Goal: Task Accomplishment & Management: Use online tool/utility

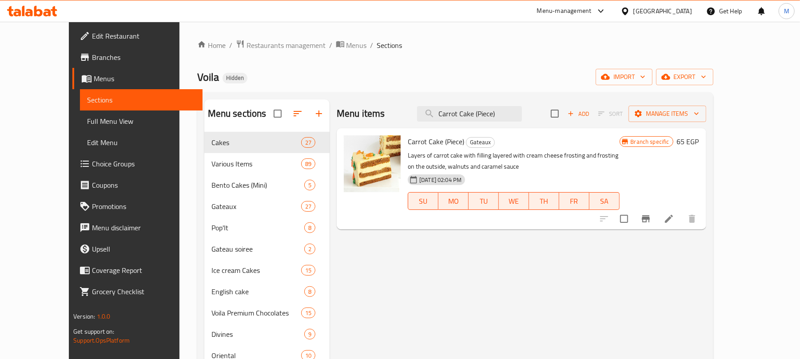
click at [498, 112] on input "Carrot Cake (Piece)" at bounding box center [469, 114] width 105 height 16
paste input "Snickers Gateau"
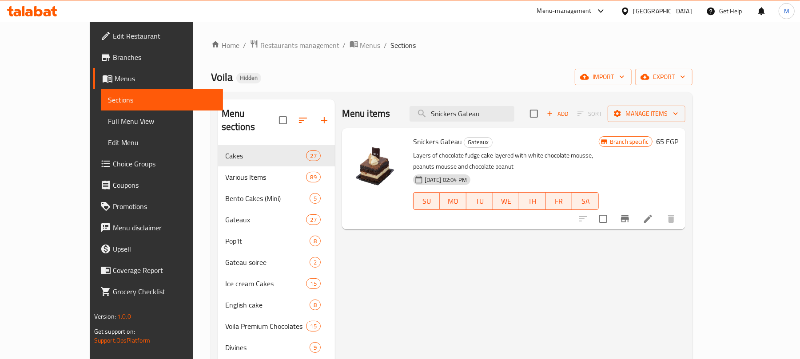
paste input "Cruchy Banana Pop’it"
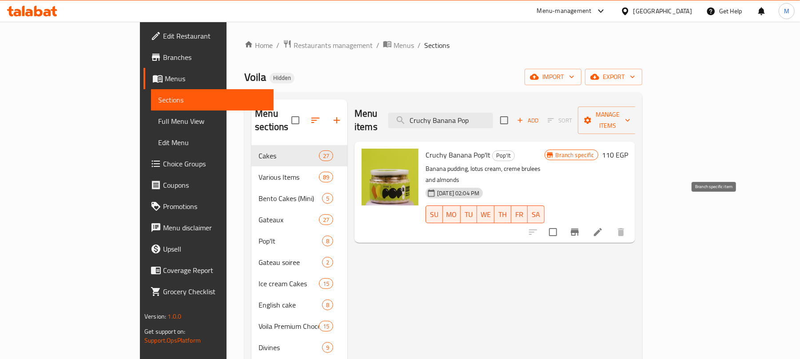
type input "Cruchy Banana Pop"
click at [579, 229] on icon "Branch-specific-item" at bounding box center [575, 232] width 8 height 7
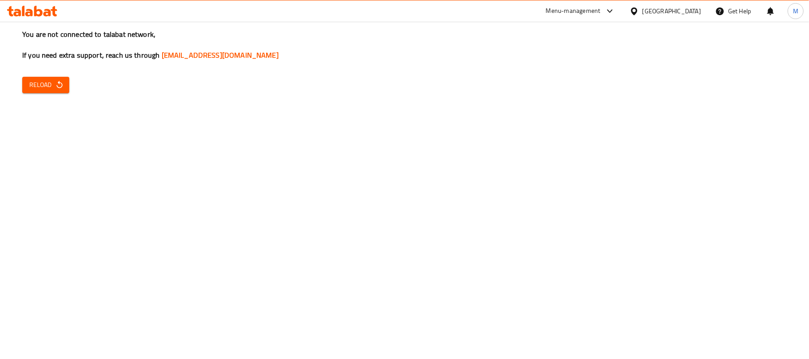
click at [80, 207] on div "You are not connected to talabat network, If you need extra support, reach us t…" at bounding box center [404, 179] width 809 height 359
click at [52, 89] on span "Reload" at bounding box center [45, 85] width 33 height 11
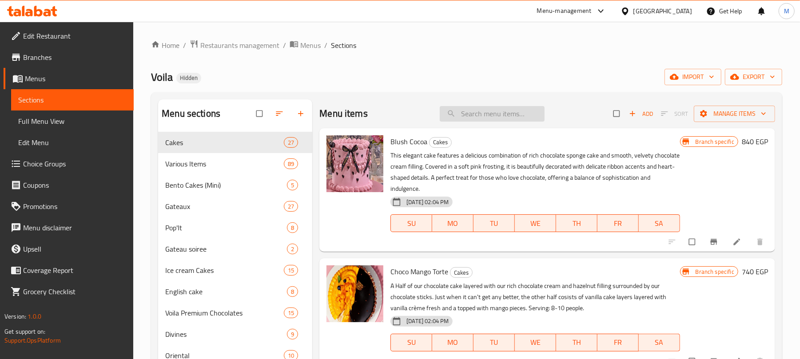
click at [500, 115] on input "search" at bounding box center [492, 114] width 105 height 16
paste input "Cruchy Banana Pop’it"
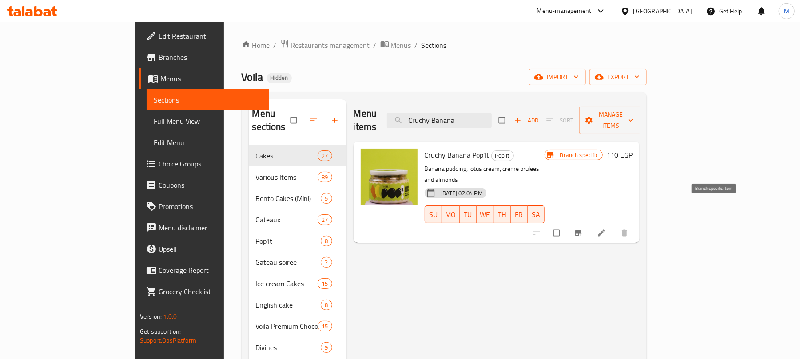
type input "Cruchy Banana"
click at [581, 231] on icon "Branch-specific-item" at bounding box center [578, 234] width 7 height 6
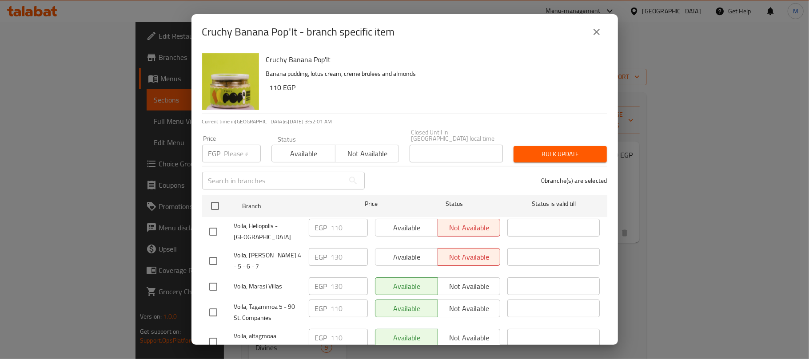
click at [596, 30] on icon "close" at bounding box center [596, 32] width 11 height 11
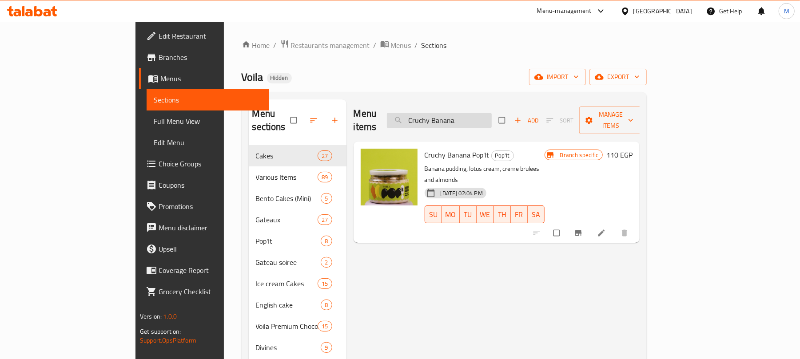
click at [492, 117] on input "Cruchy Banana" at bounding box center [439, 121] width 105 height 16
paste input "mbly [PERSON_NAME] Pop’it"
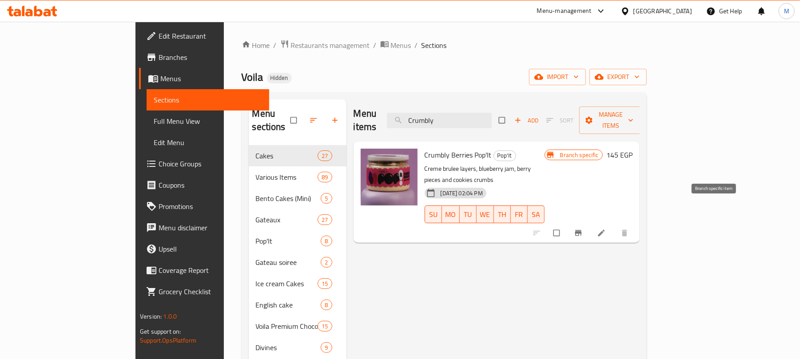
type input "Crumbly"
click at [581, 231] on icon "Branch-specific-item" at bounding box center [578, 234] width 7 height 6
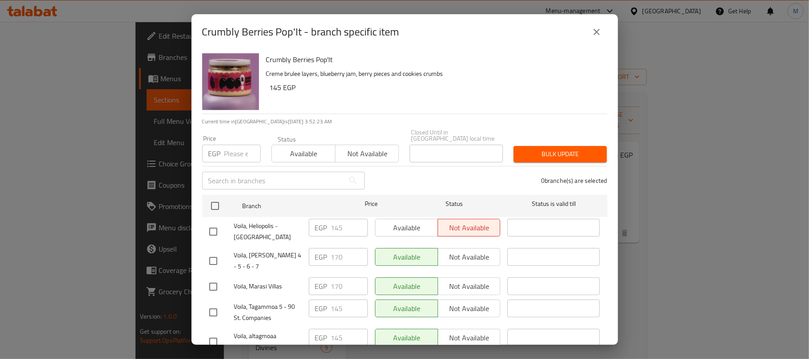
click at [596, 30] on icon "close" at bounding box center [596, 32] width 11 height 11
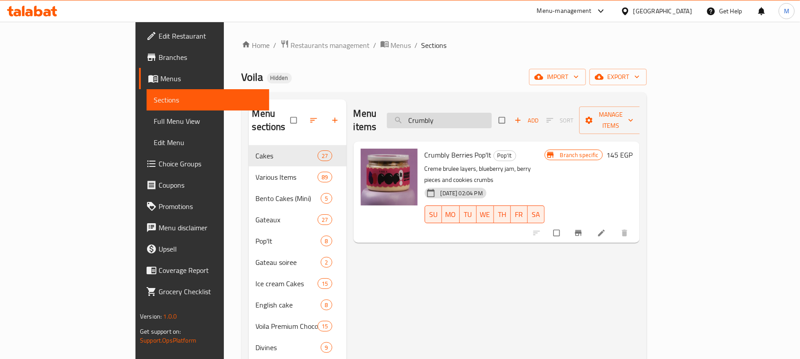
click at [474, 116] on input "Crumbly" at bounding box center [439, 121] width 105 height 16
click at [492, 113] on input "Crumbly" at bounding box center [439, 121] width 105 height 16
click at [482, 114] on input "Crumbly" at bounding box center [439, 121] width 105 height 16
paste input "Pop It Box 2 Offer"
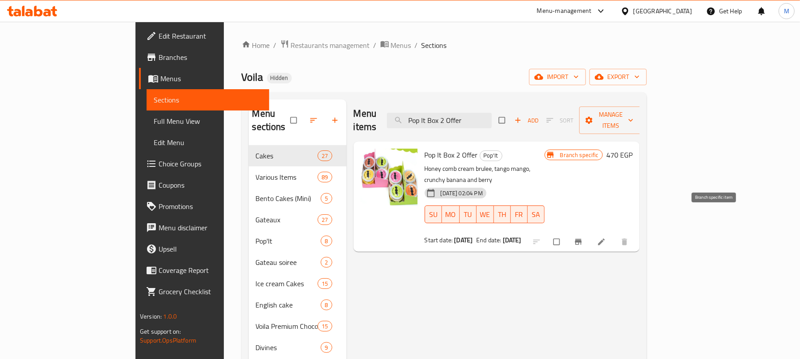
type input "Pop It Box 2 Offer"
click at [590, 232] on button "Branch-specific-item" at bounding box center [579, 242] width 21 height 20
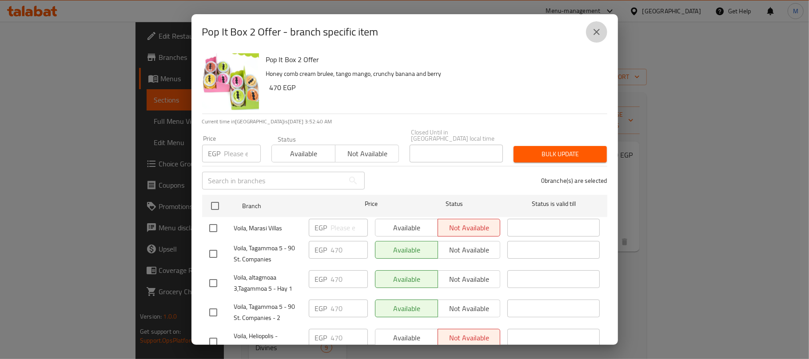
click at [595, 32] on icon "close" at bounding box center [596, 32] width 6 height 6
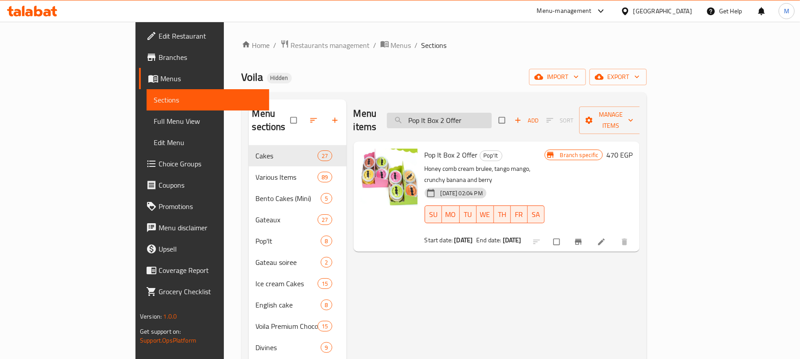
click at [492, 116] on input "Pop It Box 2 Offer" at bounding box center [439, 121] width 105 height 16
paste input "English Lotus Cake"
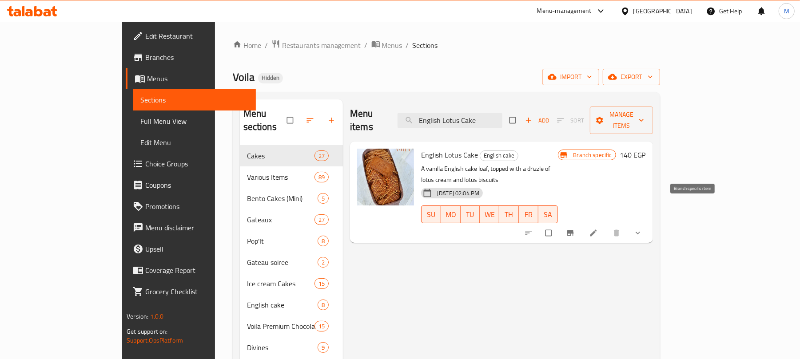
type input "English Lotus Cake"
click at [575, 229] on icon "Branch-specific-item" at bounding box center [570, 233] width 9 height 9
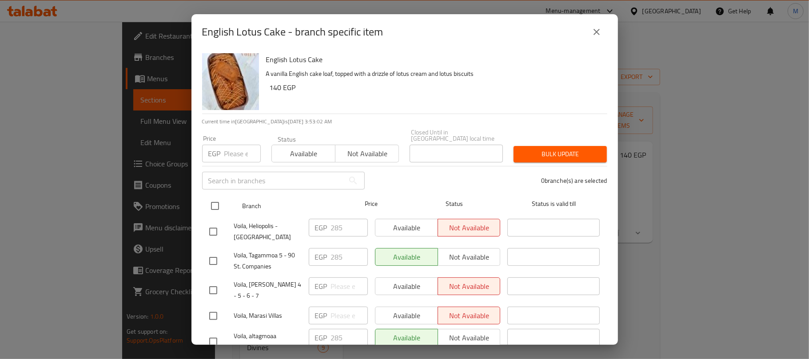
scroll to position [278, 0]
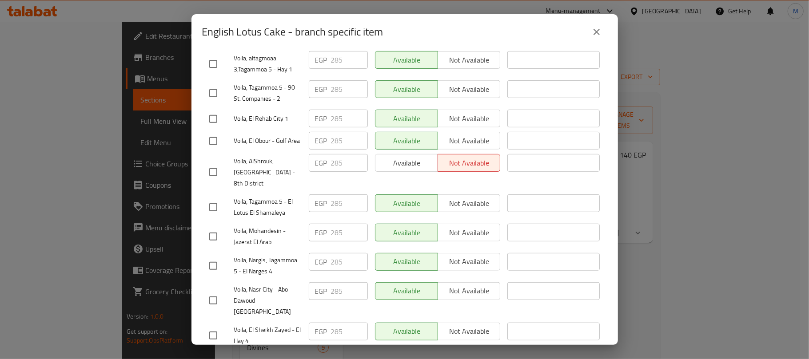
click at [601, 31] on icon "close" at bounding box center [596, 32] width 11 height 11
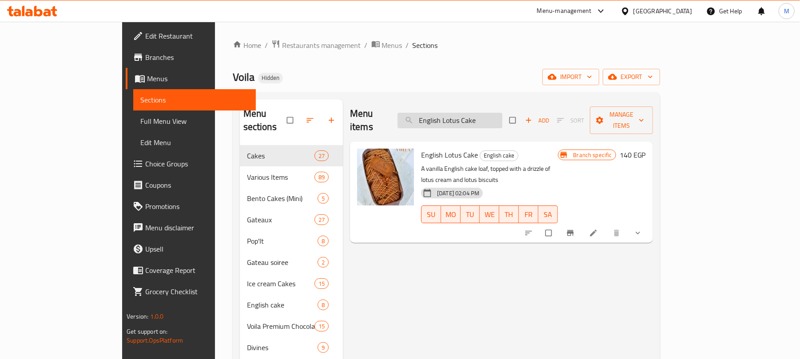
click at [496, 113] on input "English Lotus Cake" at bounding box center [450, 121] width 105 height 16
paste input "Taco Box"
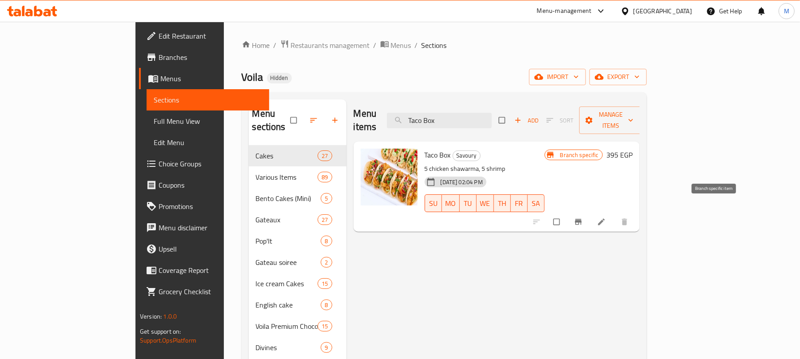
type input "Taco Box"
click at [581, 219] on icon "Branch-specific-item" at bounding box center [578, 222] width 7 height 6
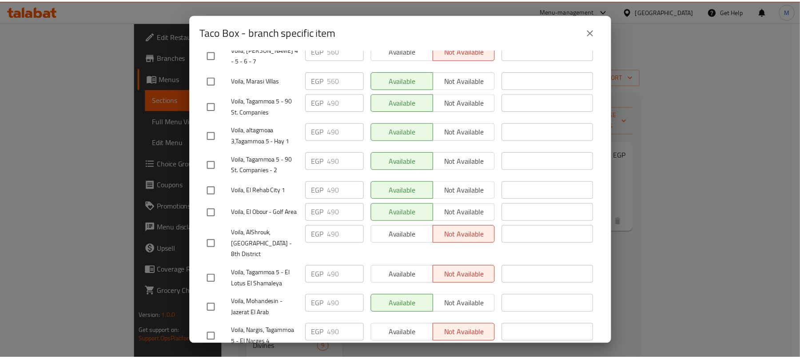
scroll to position [178, 0]
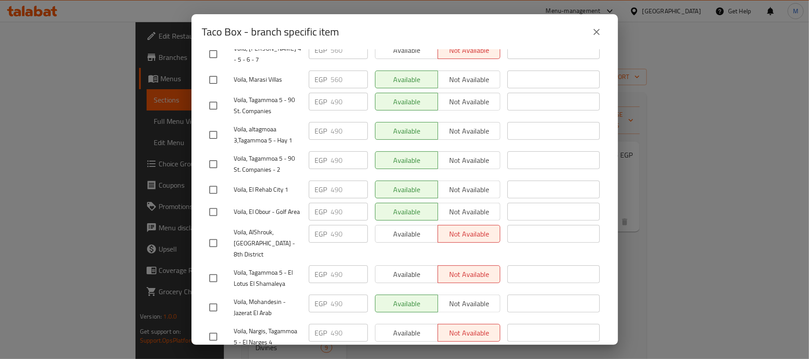
click at [592, 25] on button "close" at bounding box center [596, 31] width 21 height 21
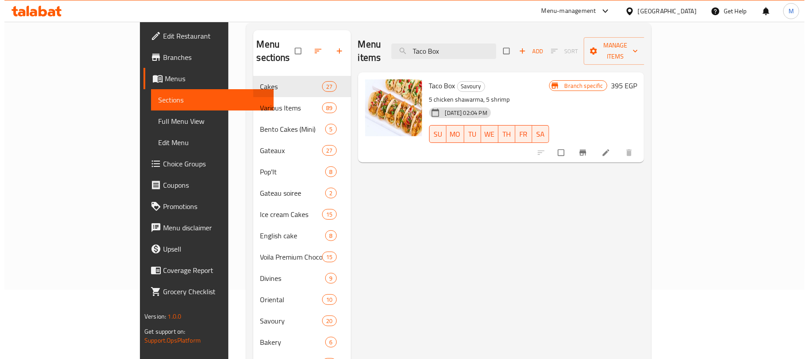
scroll to position [6, 0]
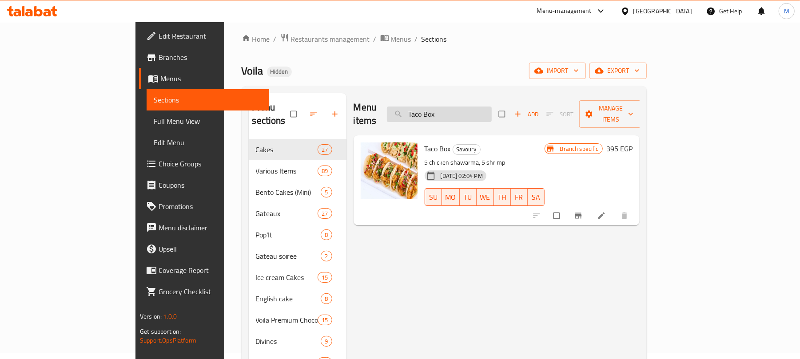
click at [492, 112] on input "Taco Box" at bounding box center [439, 115] width 105 height 16
paste input "Lunettes"
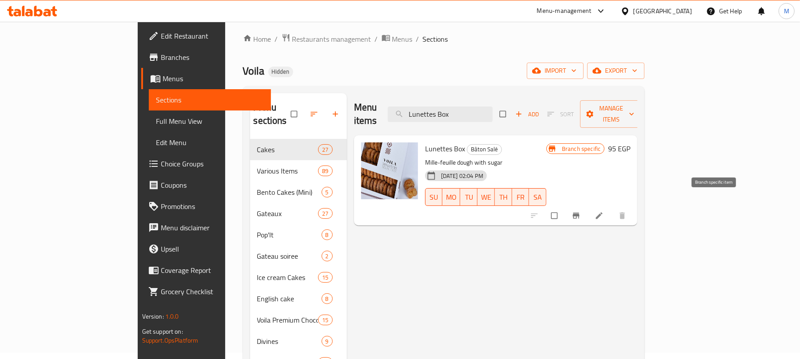
click at [581, 211] on icon "Branch-specific-item" at bounding box center [576, 215] width 9 height 9
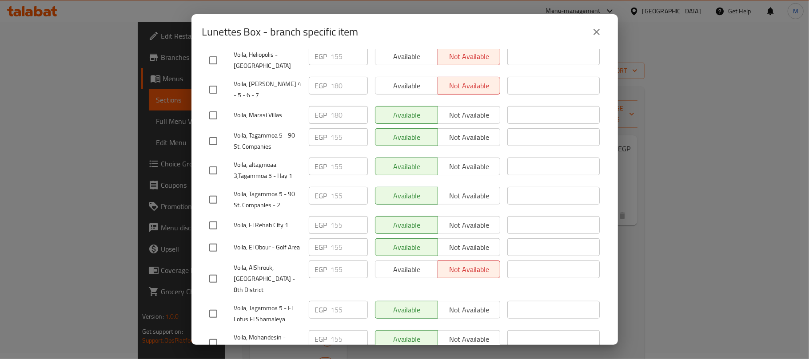
scroll to position [0, 0]
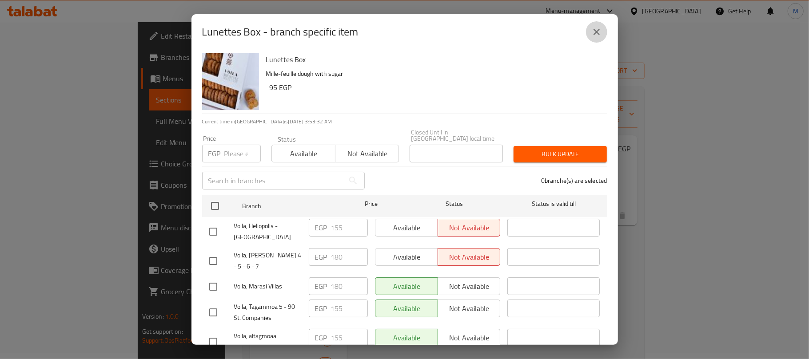
click at [599, 33] on icon "close" at bounding box center [596, 32] width 11 height 11
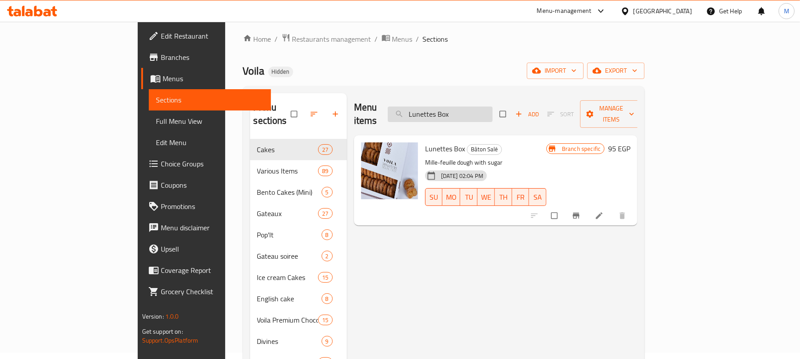
click at [488, 107] on input "Lunettes Box" at bounding box center [440, 115] width 105 height 16
paste input "Roumi crackers"
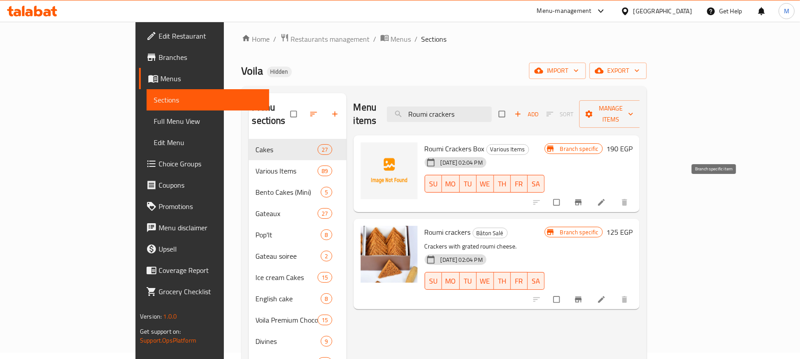
type input "Roumi crackers"
click at [581, 200] on icon "Branch-specific-item" at bounding box center [578, 203] width 7 height 6
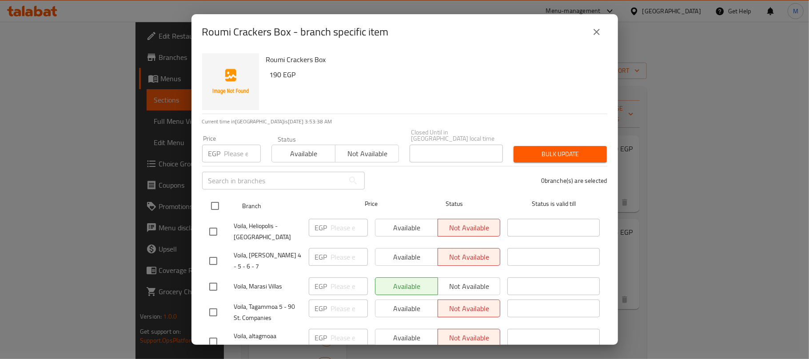
scroll to position [178, 0]
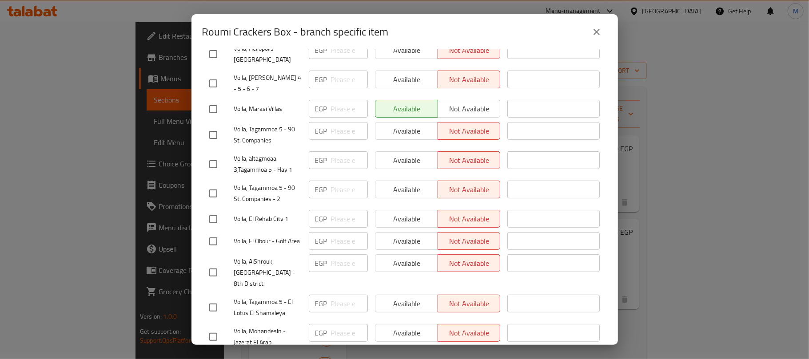
click at [597, 32] on icon "close" at bounding box center [596, 32] width 6 height 6
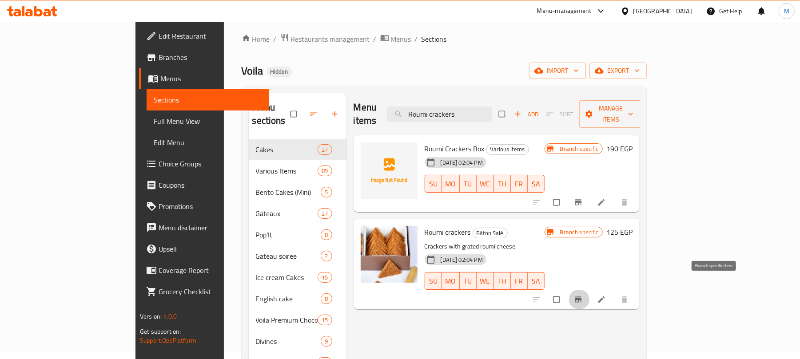
click at [583, 295] on icon "Branch-specific-item" at bounding box center [578, 299] width 9 height 9
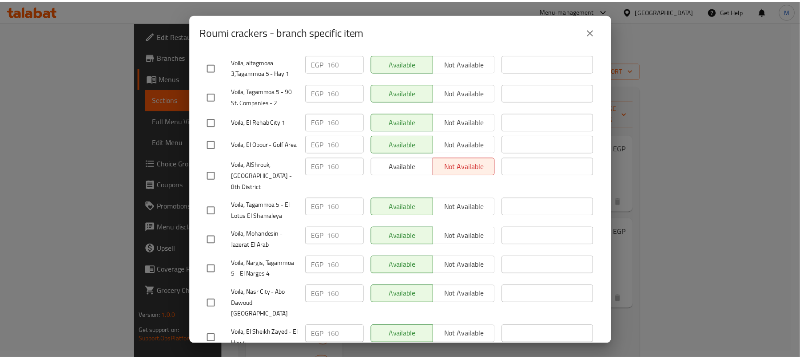
scroll to position [278, 0]
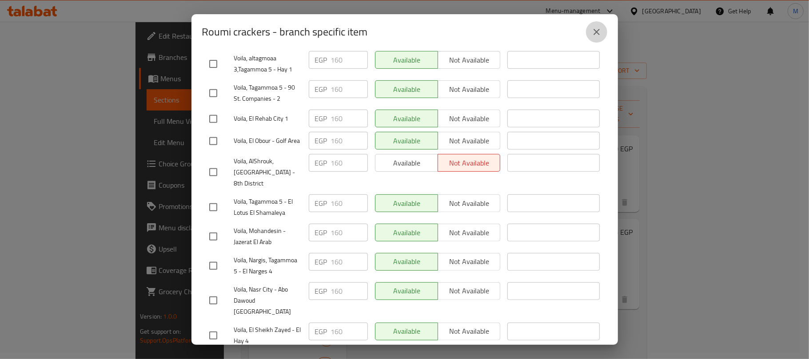
click at [605, 30] on button "close" at bounding box center [596, 31] width 21 height 21
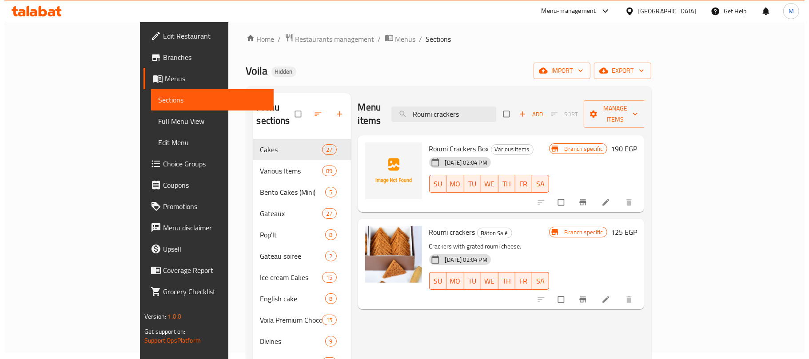
scroll to position [0, 0]
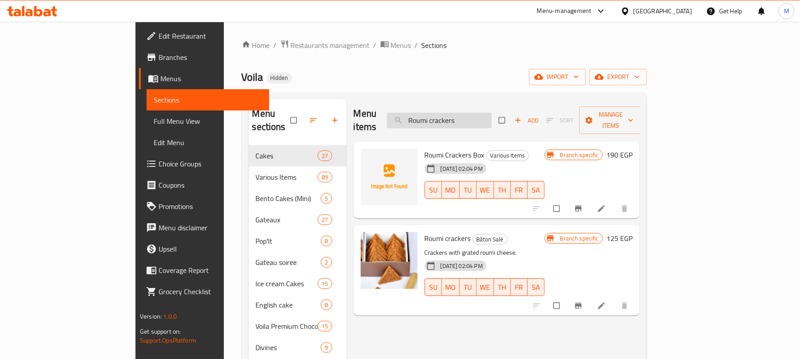
click at [492, 117] on input "Roumi crackers" at bounding box center [439, 121] width 105 height 16
paste input "Oat C"
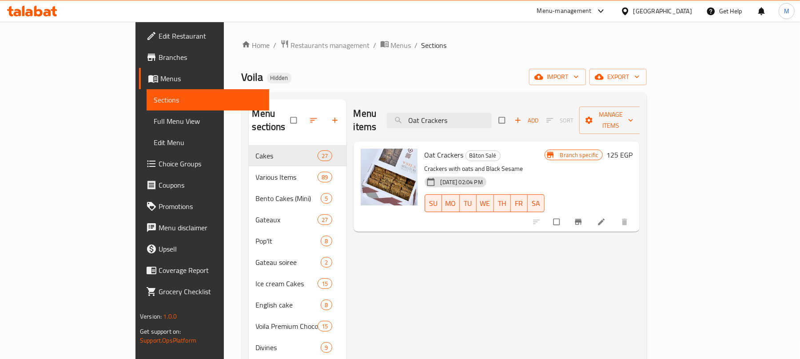
type input "Oat Crackers"
click at [583, 218] on icon "Branch-specific-item" at bounding box center [578, 222] width 9 height 9
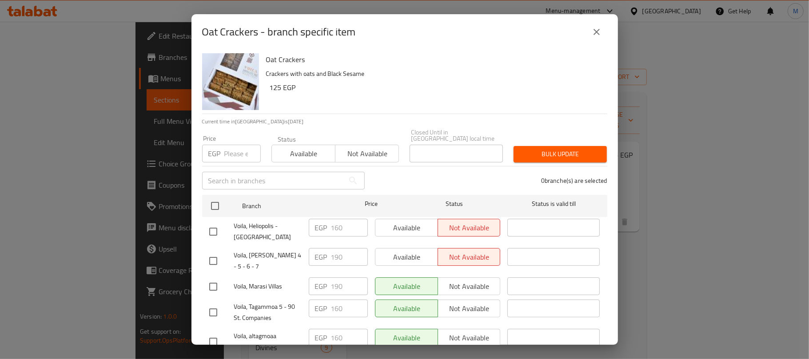
scroll to position [278, 0]
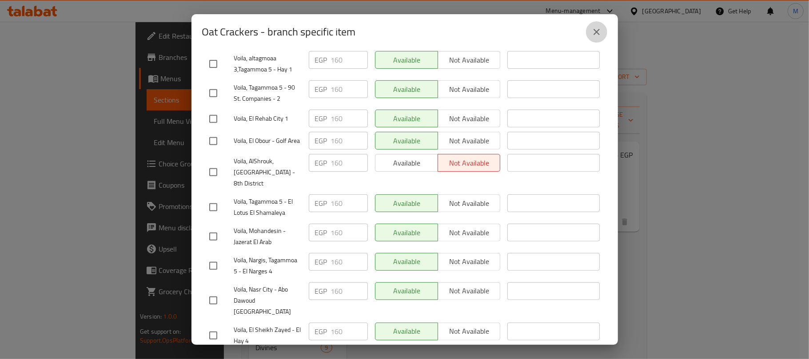
click at [604, 30] on button "close" at bounding box center [596, 31] width 21 height 21
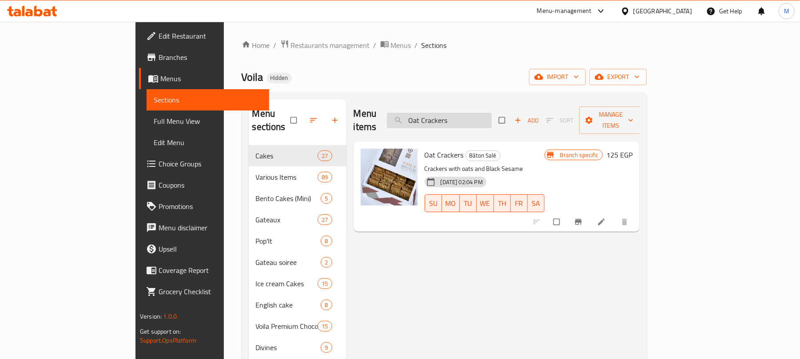
click at [471, 113] on input "Oat Crackers" at bounding box center [439, 121] width 105 height 16
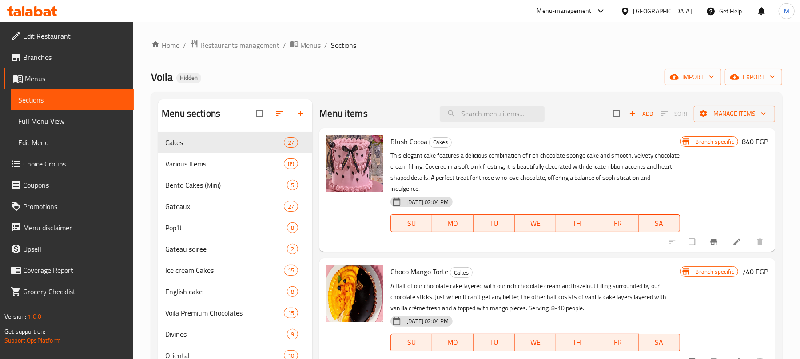
click at [518, 84] on div "Voila Hidden import export" at bounding box center [466, 77] width 631 height 16
click at [761, 76] on span "export" at bounding box center [753, 77] width 43 height 11
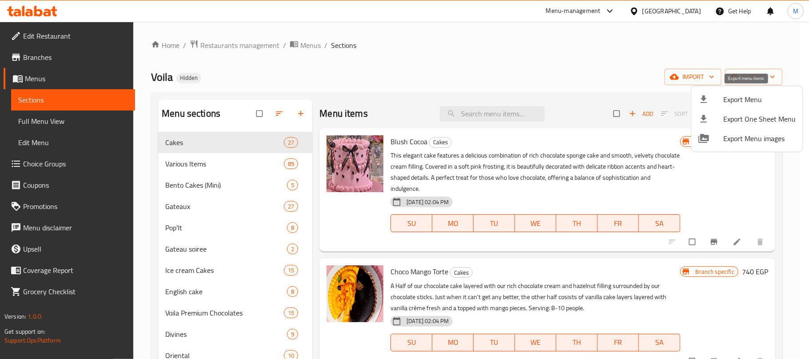
click at [743, 98] on span "Export Menu" at bounding box center [759, 99] width 72 height 11
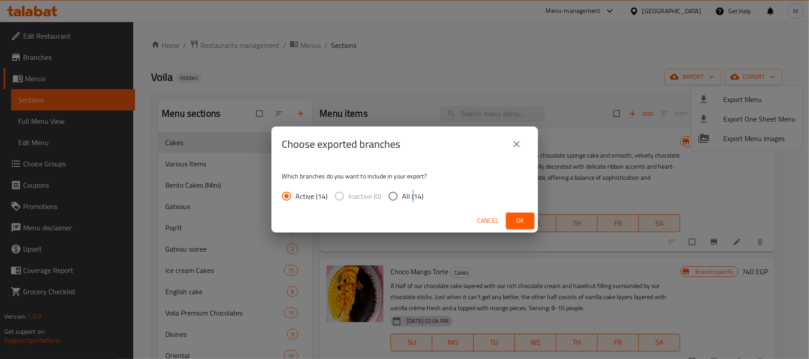
click at [411, 191] on span "All (14)" at bounding box center [412, 196] width 21 height 11
click at [394, 195] on input "All (14)" at bounding box center [393, 196] width 19 height 19
radio input "true"
click at [451, 179] on p "Which branches do you want to include in your export?" at bounding box center [404, 176] width 245 height 9
click at [518, 218] on span "Ok" at bounding box center [520, 220] width 14 height 11
